Goal: Information Seeking & Learning: Understand process/instructions

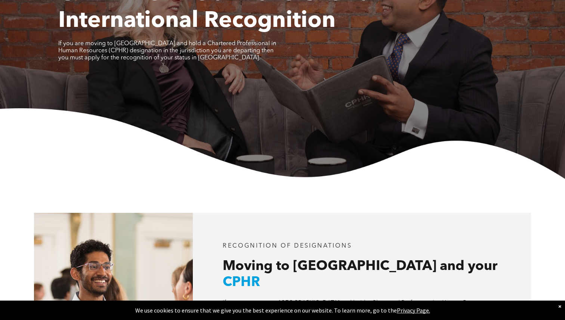
scroll to position [256, 0]
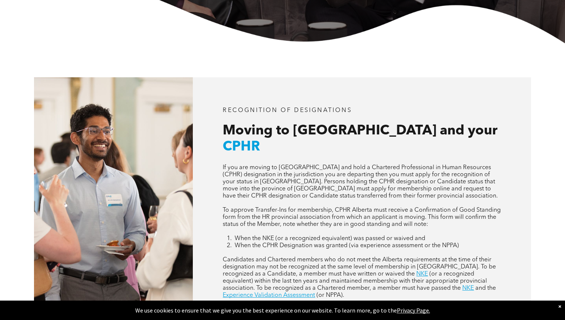
click at [287, 177] on p "If you are moving to [GEOGRAPHIC_DATA] and hold a Chartered Professional in Hum…" at bounding box center [362, 183] width 279 height 36
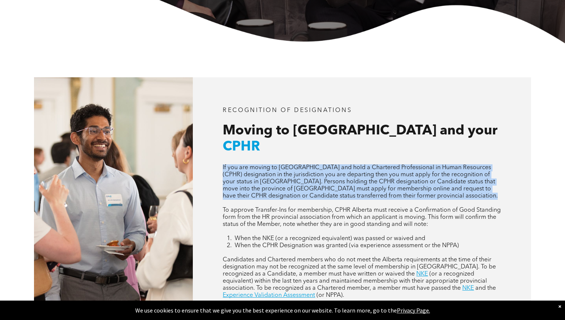
click at [317, 169] on p "If you are moving to [GEOGRAPHIC_DATA] and hold a Chartered Professional in Hum…" at bounding box center [362, 183] width 279 height 36
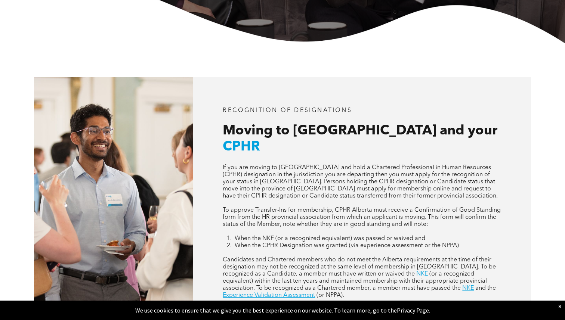
click at [317, 169] on p "If you are moving to [GEOGRAPHIC_DATA] and hold a Chartered Professional in Hum…" at bounding box center [362, 183] width 279 height 36
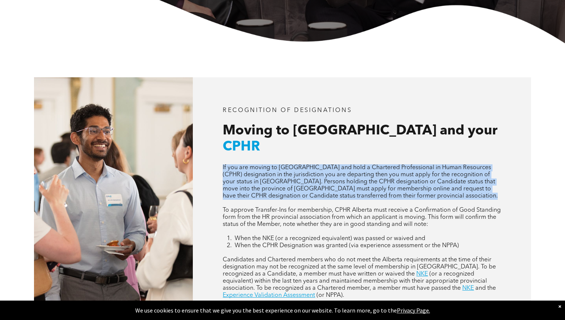
click at [293, 165] on span "If you are moving to [GEOGRAPHIC_DATA] and hold a Chartered Professional in Hum…" at bounding box center [360, 182] width 275 height 34
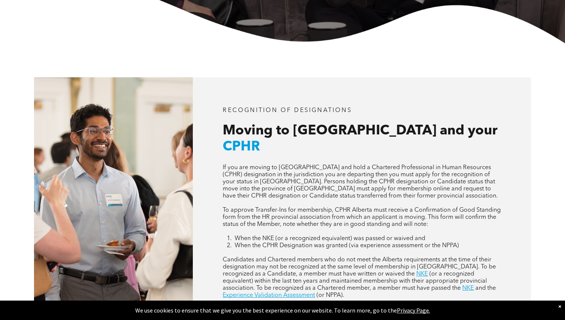
click at [293, 165] on span "If you are moving to [GEOGRAPHIC_DATA] and hold a Chartered Professional in Hum…" at bounding box center [360, 182] width 275 height 34
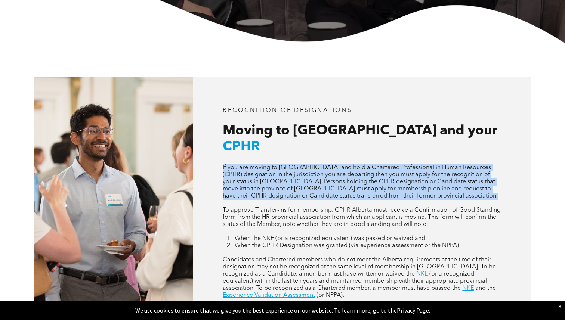
click at [293, 165] on span "If you are moving to [GEOGRAPHIC_DATA] and hold a Chartered Professional in Hum…" at bounding box center [360, 182] width 275 height 34
click at [310, 169] on p "If you are moving to [GEOGRAPHIC_DATA] and hold a Chartered Professional in Hum…" at bounding box center [362, 183] width 279 height 36
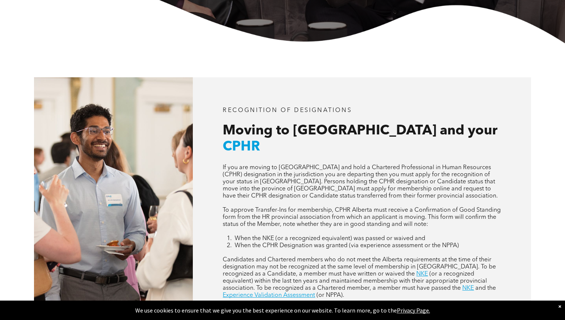
click at [310, 169] on p "If you are moving to [GEOGRAPHIC_DATA] and hold a Chartered Professional in Hum…" at bounding box center [362, 183] width 279 height 36
click at [329, 172] on span "If you are moving to [GEOGRAPHIC_DATA] and hold a Chartered Professional in Hum…" at bounding box center [360, 182] width 275 height 34
click at [343, 172] on span "If you are moving to [GEOGRAPHIC_DATA] and hold a Chartered Professional in Hum…" at bounding box center [360, 182] width 275 height 34
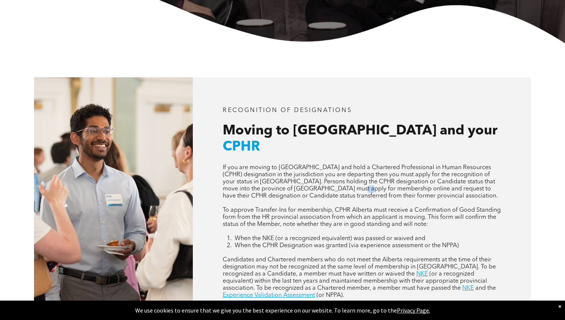
click at [343, 172] on span "If you are moving to [GEOGRAPHIC_DATA] and hold a Chartered Professional in Hum…" at bounding box center [360, 182] width 275 height 34
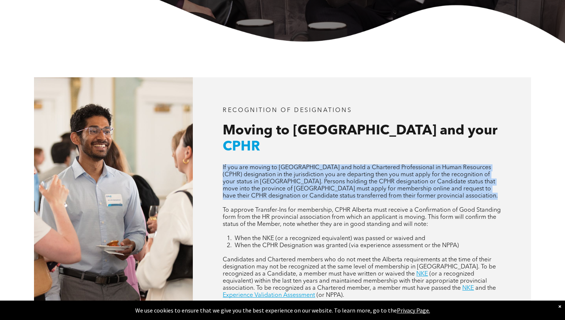
click at [332, 172] on span "If you are moving to [GEOGRAPHIC_DATA] and hold a Chartered Professional in Hum…" at bounding box center [360, 182] width 275 height 34
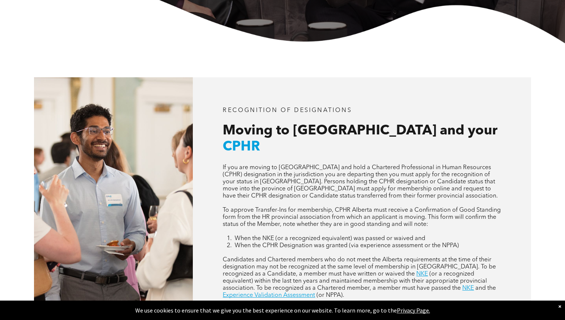
click at [311, 172] on span "If you are moving to [GEOGRAPHIC_DATA] and hold a Chartered Professional in Hum…" at bounding box center [360, 182] width 275 height 34
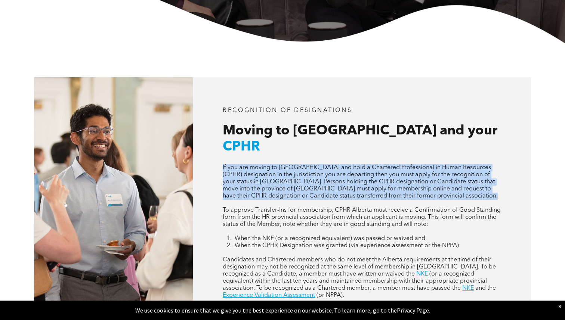
scroll to position [273, 0]
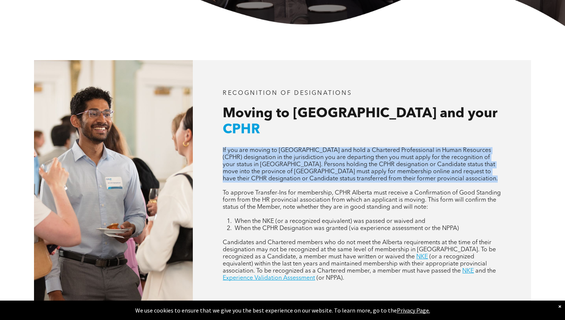
click at [298, 190] on span "To approve Transfer-Ins for membership, CPHR Alberta must receive a Confirmatio…" at bounding box center [362, 200] width 278 height 20
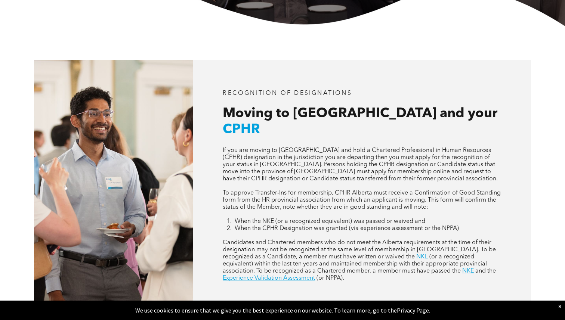
click at [298, 190] on span "To approve Transfer-Ins for membership, CPHR Alberta must receive a Confirmatio…" at bounding box center [362, 200] width 278 height 20
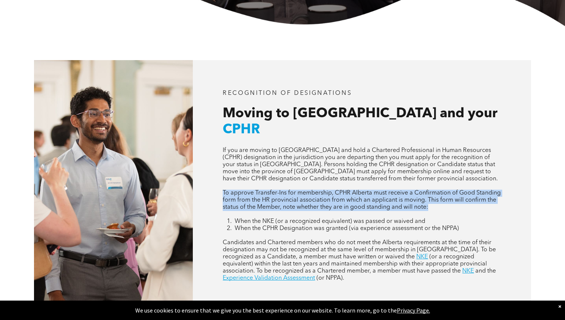
click at [320, 190] on span "To approve Transfer-Ins for membership, CPHR Alberta must receive a Confirmatio…" at bounding box center [362, 200] width 278 height 20
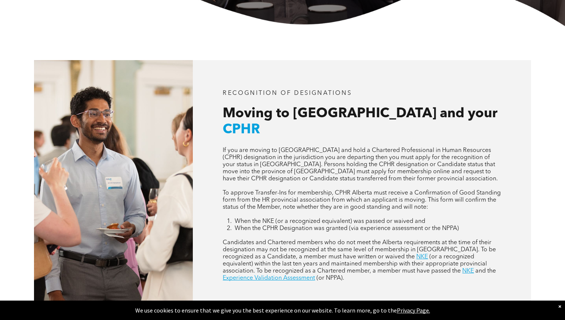
click at [320, 190] on span "To approve Transfer-Ins for membership, CPHR Alberta must receive a Confirmatio…" at bounding box center [362, 200] width 278 height 20
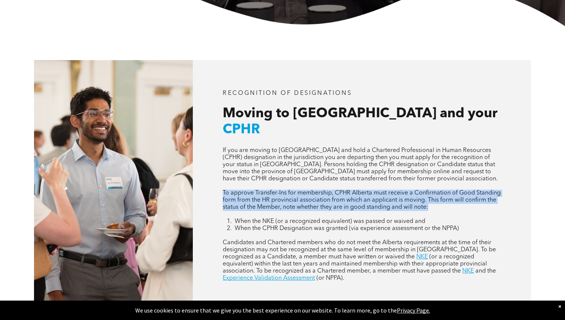
click at [336, 190] on span "To approve Transfer-Ins for membership, CPHR Alberta must receive a Confirmatio…" at bounding box center [362, 200] width 278 height 20
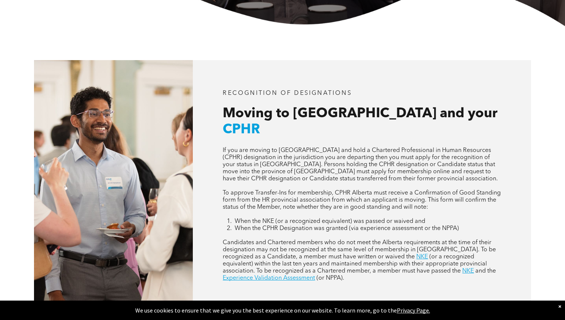
click at [336, 190] on span "To approve Transfer-Ins for membership, CPHR Alberta must receive a Confirmatio…" at bounding box center [362, 200] width 278 height 20
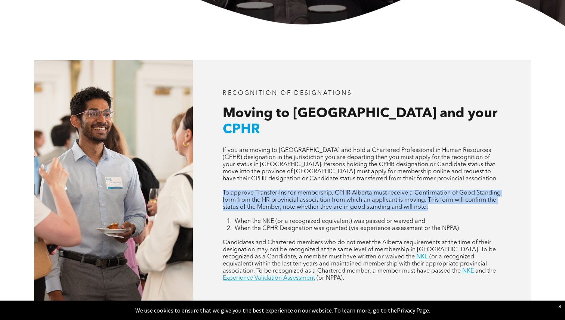
click at [354, 190] on p "To approve Transfer-Ins for membership, CPHR Alberta must receive a Confirmatio…" at bounding box center [362, 200] width 279 height 21
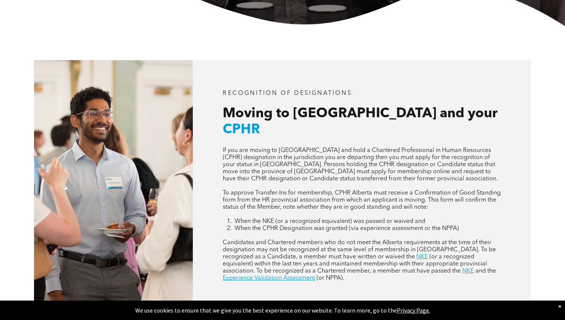
click at [354, 190] on p "To approve Transfer-Ins for membership, CPHR Alberta must receive a Confirmatio…" at bounding box center [362, 200] width 279 height 21
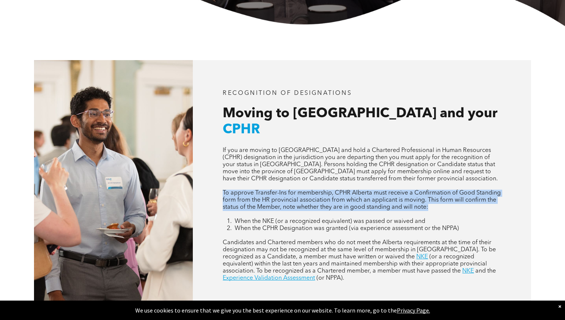
click at [376, 190] on p "To approve Transfer-Ins for membership, CPHR Alberta must receive a Confirmatio…" at bounding box center [362, 200] width 279 height 21
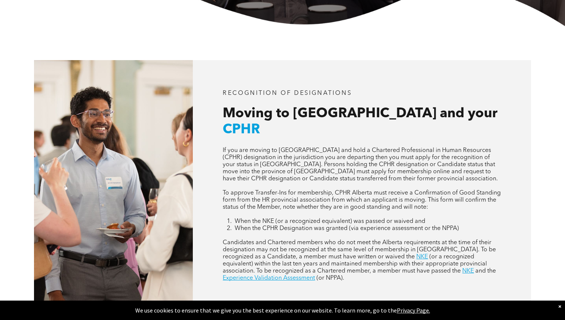
click at [376, 190] on p "To approve Transfer-Ins for membership, CPHR Alberta must receive a Confirmatio…" at bounding box center [362, 200] width 279 height 21
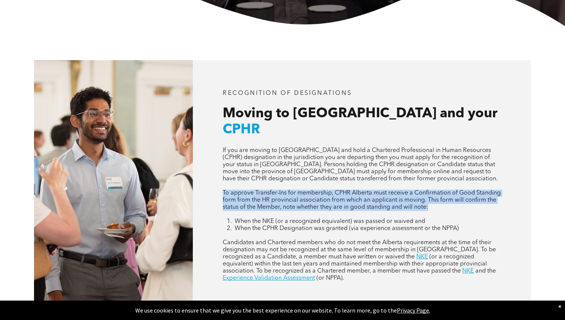
click at [403, 190] on p "To approve Transfer-Ins for membership, CPHR Alberta must receive a Confirmatio…" at bounding box center [362, 200] width 279 height 21
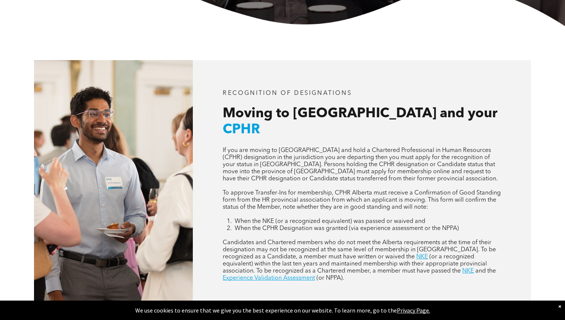
click at [403, 190] on p "To approve Transfer-Ins for membership, CPHR Alberta must receive a Confirmatio…" at bounding box center [362, 200] width 279 height 21
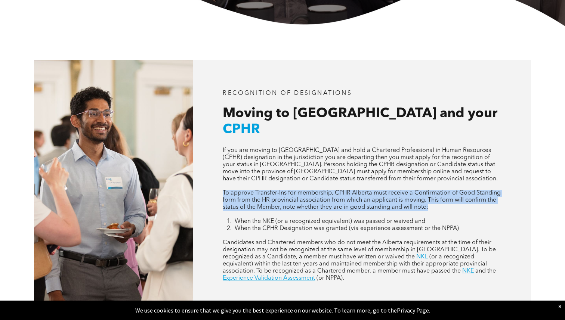
click at [424, 190] on p "To approve Transfer-Ins for membership, CPHR Alberta must receive a Confirmatio…" at bounding box center [362, 200] width 279 height 21
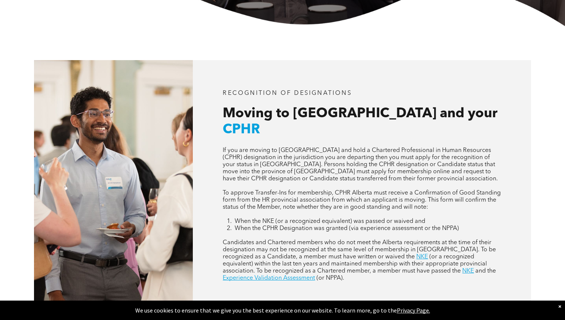
click at [350, 190] on span "To approve Transfer-Ins for membership, CPHR Alberta must receive a Confirmatio…" at bounding box center [362, 200] width 278 height 20
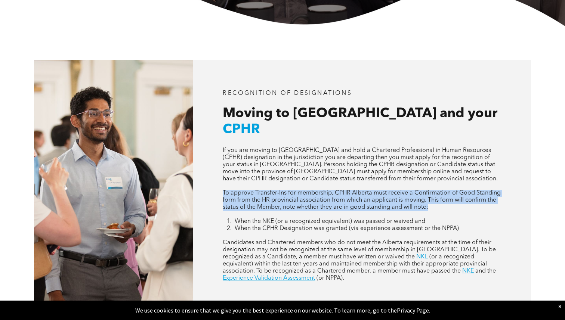
click at [376, 190] on span "To approve Transfer-Ins for membership, CPHR Alberta must receive a Confirmatio…" at bounding box center [362, 200] width 278 height 20
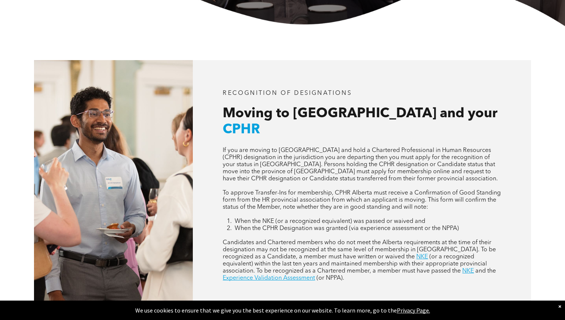
scroll to position [288, 0]
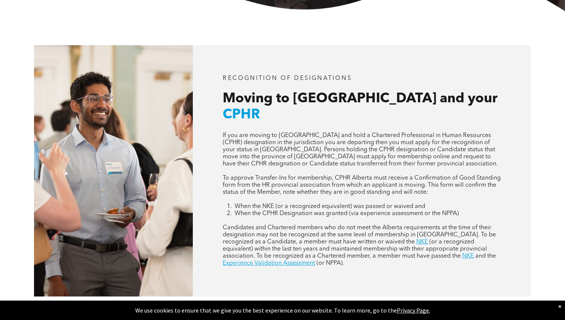
click at [326, 175] on span "To approve Transfer-Ins for membership, CPHR Alberta must receive a Confirmatio…" at bounding box center [362, 185] width 278 height 20
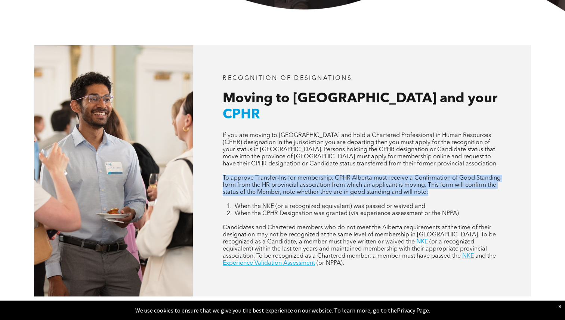
click at [304, 175] on span "To approve Transfer-Ins for membership, CPHR Alberta must receive a Confirmatio…" at bounding box center [362, 185] width 278 height 20
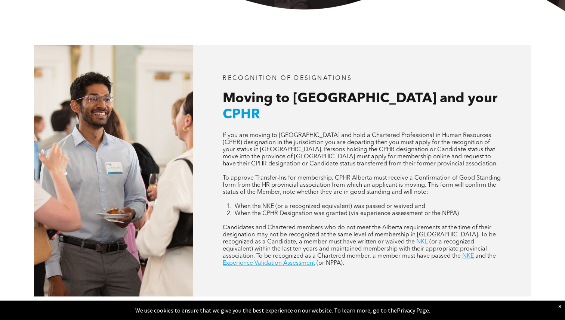
click at [304, 175] on span "To approve Transfer-Ins for membership, CPHR Alberta must receive a Confirmatio…" at bounding box center [362, 185] width 278 height 20
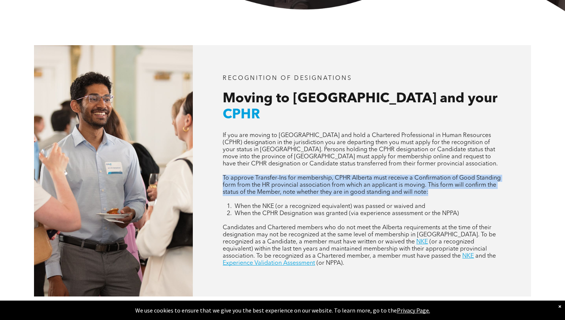
click at [286, 204] on span "When the NKE (or a recognized equivalent) was passed or waived and" at bounding box center [330, 207] width 191 height 6
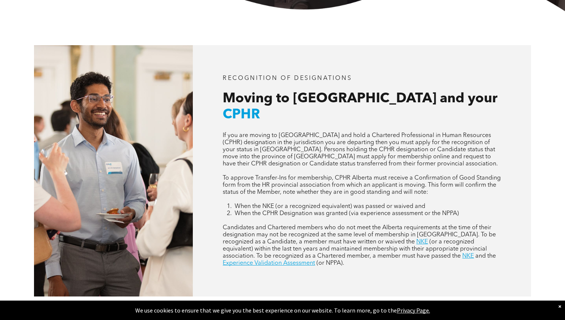
click at [286, 204] on span "When the NKE (or a recognized equivalent) was passed or waived and" at bounding box center [330, 207] width 191 height 6
click at [312, 204] on span "When the NKE (or a recognized equivalent) was passed or waived and" at bounding box center [330, 207] width 191 height 6
click at [318, 211] on span "When the CPHR Designation was granted (via experience assessment or the NPPA)" at bounding box center [347, 214] width 224 height 6
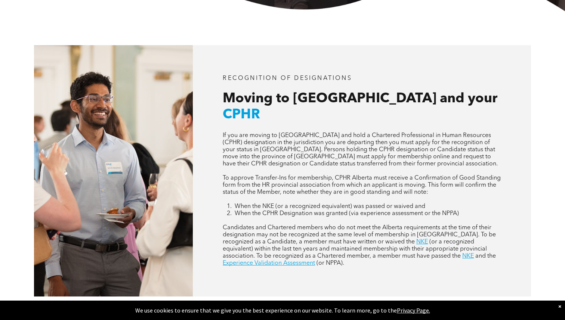
click at [318, 211] on span "When the CPHR Designation was granted (via experience assessment or the NPPA)" at bounding box center [347, 214] width 224 height 6
click at [312, 204] on span "When the NKE (or a recognized equivalent) was passed or waived and" at bounding box center [330, 207] width 191 height 6
click at [310, 204] on span "When the NKE (or a recognized equivalent) was passed or waived and" at bounding box center [330, 207] width 191 height 6
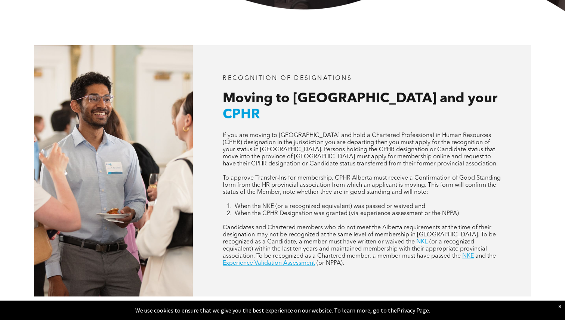
click at [310, 204] on span "When the NKE (or a recognized equivalent) was passed or waived and" at bounding box center [330, 207] width 191 height 6
click at [310, 225] on span "Candidates and Chartered members who do not meet the Alberta requirements at th…" at bounding box center [359, 235] width 273 height 20
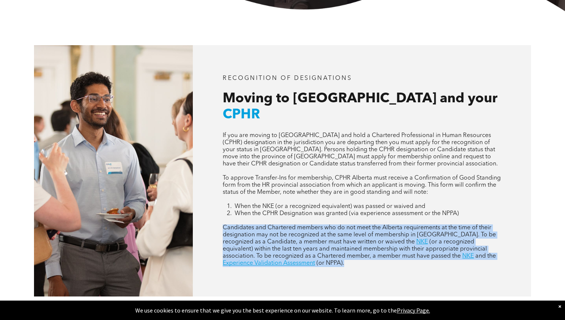
click at [319, 225] on span "Candidates and Chartered members who do not meet the Alberta requirements at th…" at bounding box center [359, 235] width 273 height 20
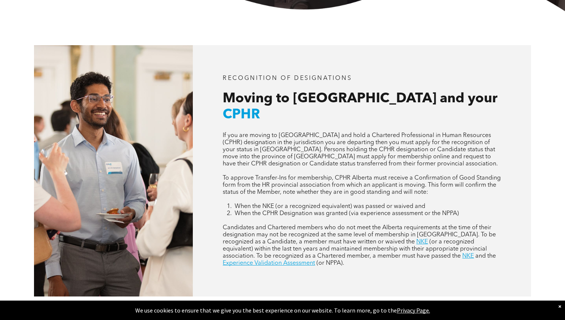
click at [319, 225] on span "Candidates and Chartered members who do not meet the Alberta requirements at th…" at bounding box center [359, 235] width 273 height 20
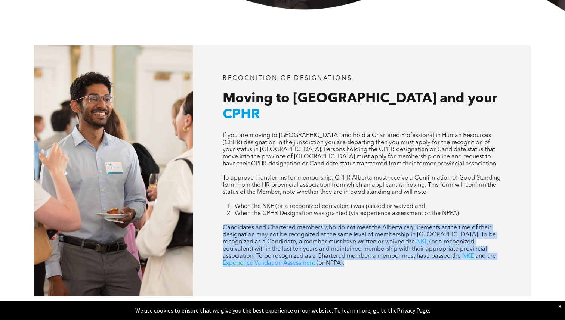
click at [326, 225] on span "Candidates and Chartered members who do not meet the Alberta requirements at th…" at bounding box center [359, 235] width 273 height 20
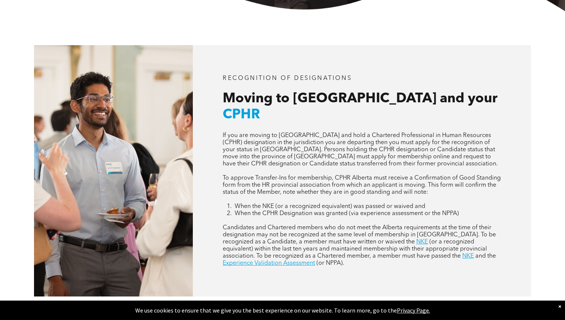
click at [306, 239] on span "(or a recognized equivalent) within the last ten years and maintained membershi…" at bounding box center [355, 249] width 264 height 20
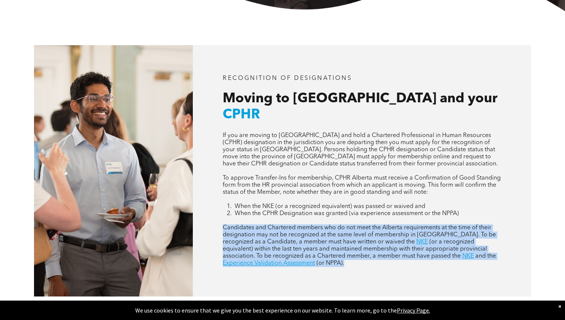
click at [313, 239] on span "(or a recognized equivalent) within the last ten years and maintained membershi…" at bounding box center [355, 249] width 264 height 20
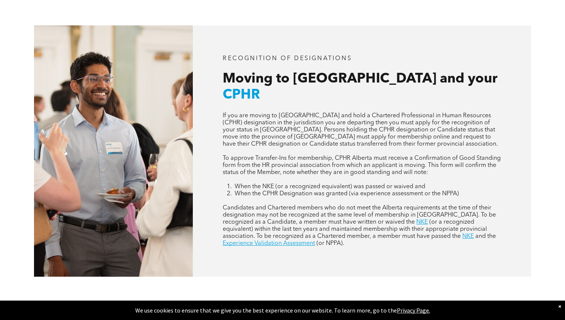
scroll to position [310, 0]
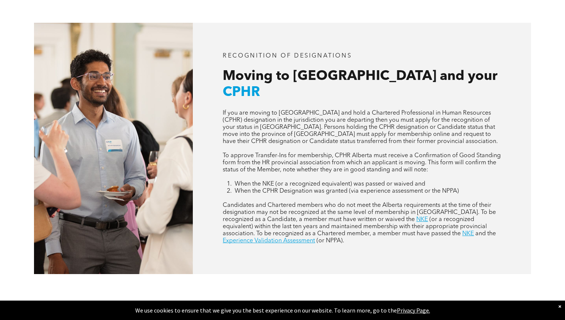
click at [322, 217] on span "(or a recognized equivalent) within the last ten years and maintained membershi…" at bounding box center [355, 227] width 264 height 20
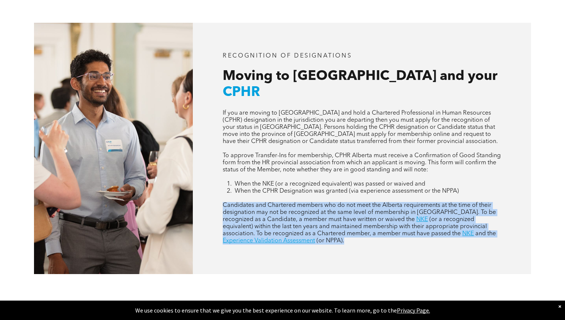
click at [313, 217] on span "(or a recognized equivalent) within the last ten years and maintained membershi…" at bounding box center [355, 227] width 264 height 20
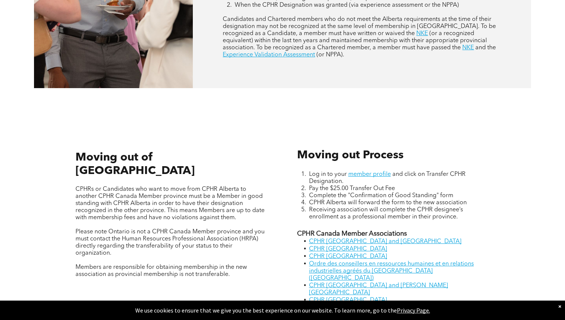
scroll to position [500, 0]
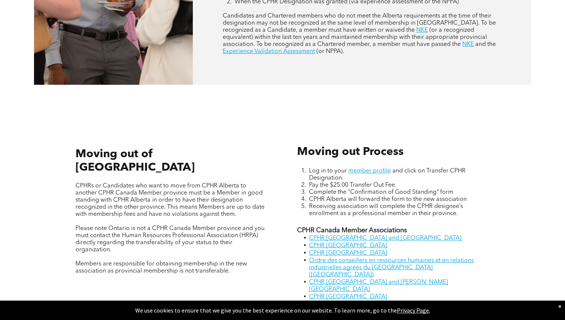
click at [323, 168] on span "Log in to your" at bounding box center [328, 171] width 38 height 6
click at [316, 168] on span "Log in to your" at bounding box center [328, 171] width 38 height 6
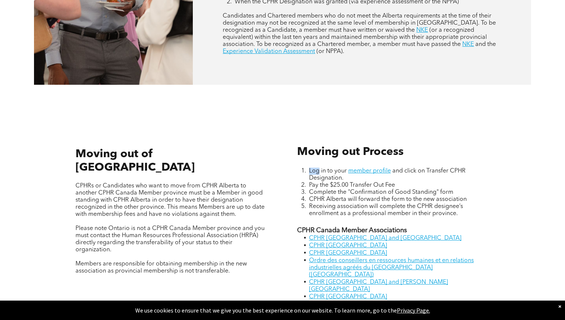
click at [316, 168] on span "Log in to your" at bounding box center [328, 171] width 38 height 6
click at [316, 168] on span "and click on Transfer CPHR Designation." at bounding box center [387, 174] width 157 height 13
click at [317, 182] on span "Pay the $25.00 Transfer Out Fee" at bounding box center [352, 185] width 86 height 6
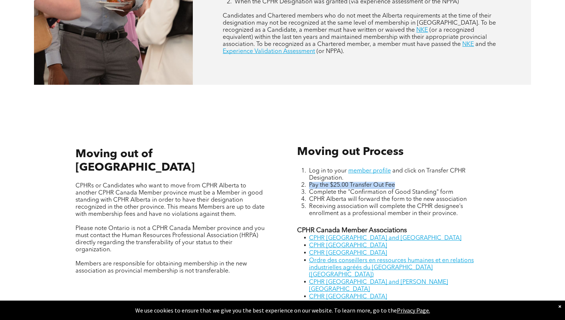
click at [321, 196] on li "CPHR Alberta will forward the form to the new association" at bounding box center [399, 199] width 181 height 7
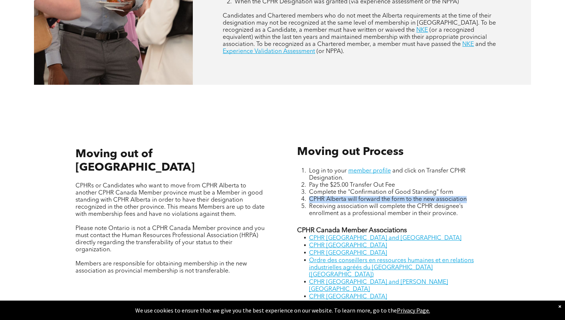
click at [334, 190] on span "Complete the "Confirmation of Good Standing" form" at bounding box center [381, 193] width 144 height 6
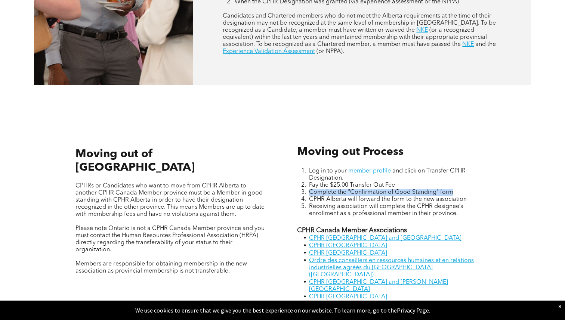
click at [335, 197] on span "CPHR Alberta will forward the form to the new association" at bounding box center [388, 200] width 158 height 6
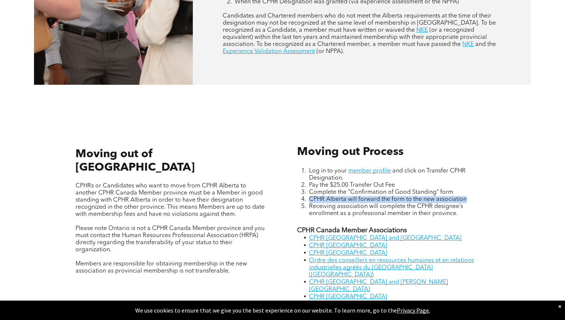
click at [344, 197] on span "CPHR Alberta will forward the form to the new association" at bounding box center [388, 200] width 158 height 6
click at [356, 197] on span "CPHR Alberta will forward the form to the new association" at bounding box center [388, 200] width 158 height 6
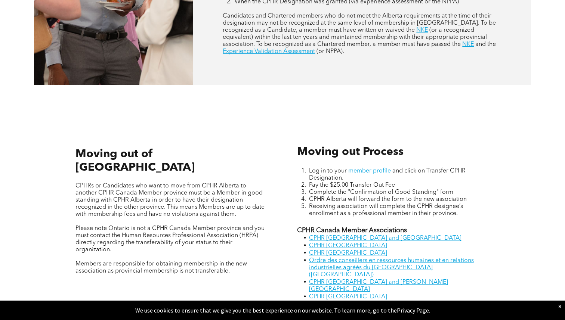
scroll to position [510, 0]
